Goal: Task Accomplishment & Management: Complete application form

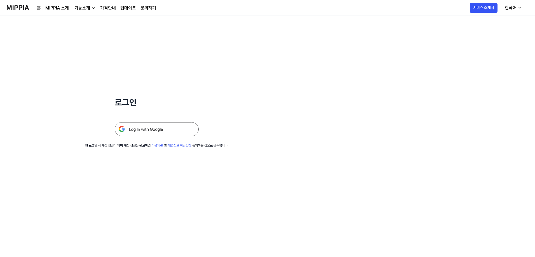
click at [153, 124] on img at bounding box center [157, 129] width 84 height 14
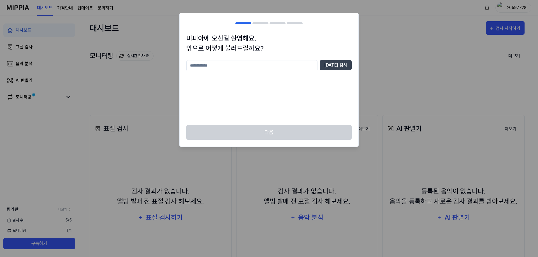
click at [283, 69] on input "text" at bounding box center [251, 65] width 131 height 11
type input "*****"
click at [334, 67] on button "[DATE] 검사" at bounding box center [336, 65] width 32 height 10
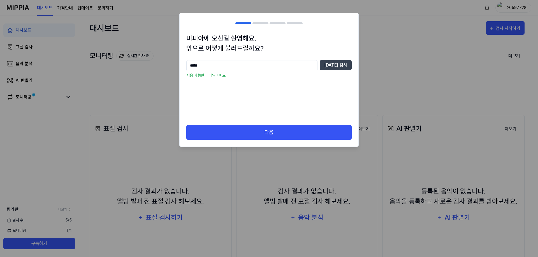
click at [291, 122] on div "미피아에 오신걸 환영해요. 앞으로 어떻게 불러드릴까요? ***** [DATE] 검사 사용 가능한 닉네임이에요" at bounding box center [268, 79] width 179 height 92
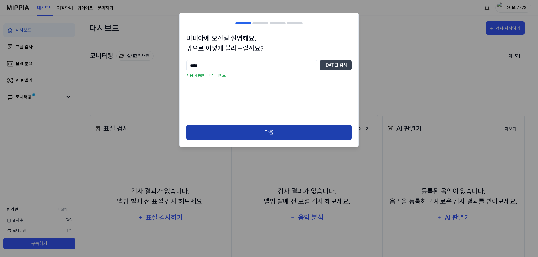
click at [287, 128] on button "다음" at bounding box center [268, 132] width 165 height 15
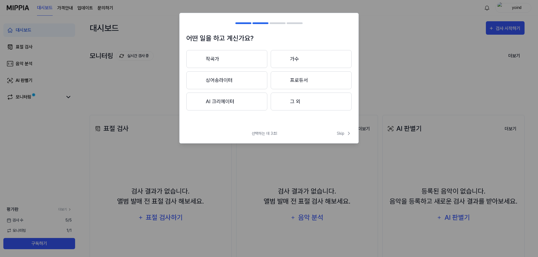
click at [234, 56] on button "작곡가" at bounding box center [226, 59] width 81 height 18
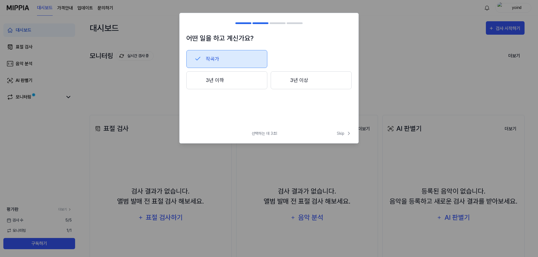
drag, startPoint x: 339, startPoint y: 134, endPoint x: 282, endPoint y: 109, distance: 62.6
click at [297, 123] on div "어떤 일을 하고 계신가요? 작곡가 3년 이하 3년 이상 선택하는 데 3초! Skip Skip" at bounding box center [268, 78] width 179 height 131
click at [338, 132] on span "Skip" at bounding box center [344, 134] width 15 height 6
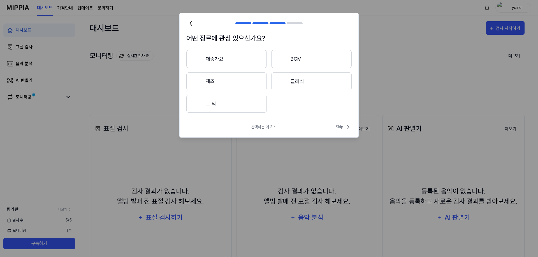
click at [223, 53] on button "대중가요" at bounding box center [226, 59] width 80 height 18
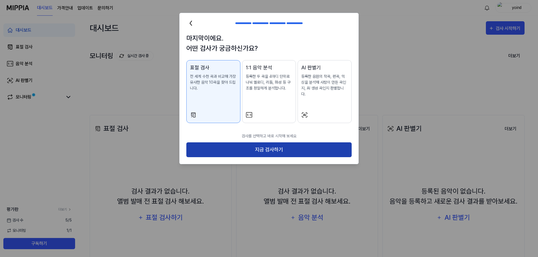
click at [251, 146] on button "지금 검사하기" at bounding box center [268, 150] width 165 height 15
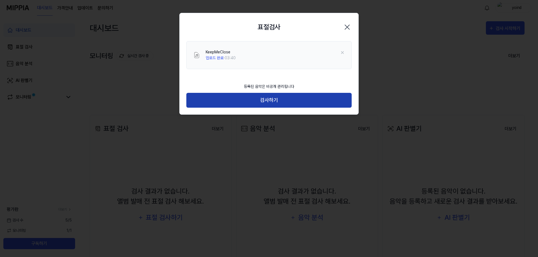
click at [277, 105] on button "검사하기" at bounding box center [268, 100] width 165 height 15
